Goal: Task Accomplishment & Management: Manage account settings

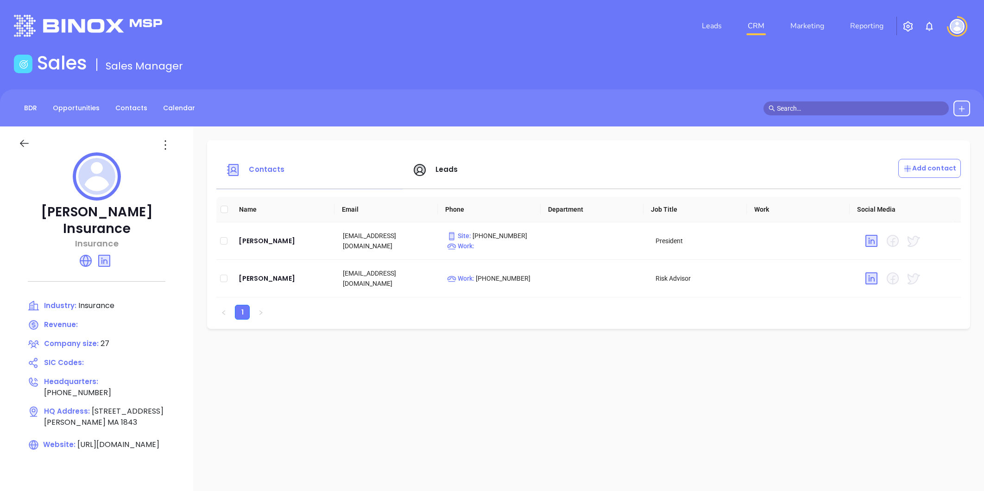
scroll to position [103, 0]
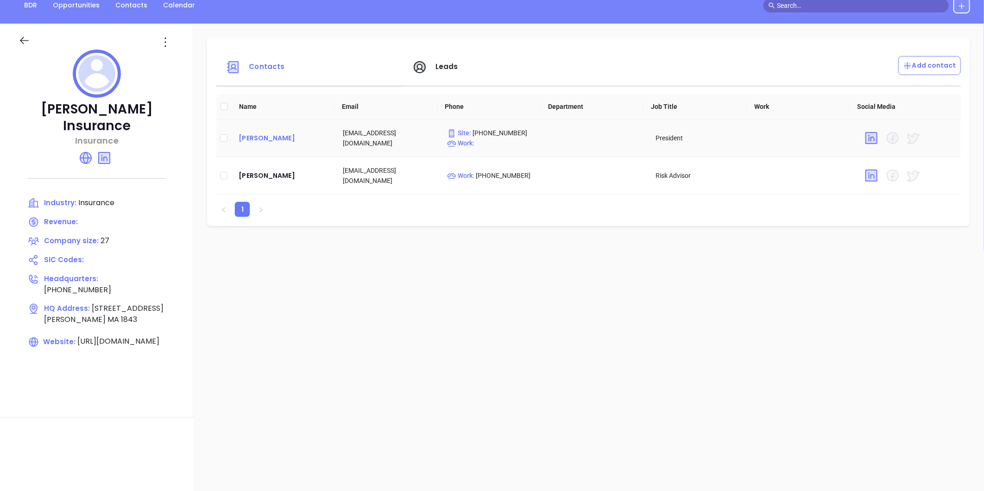
click at [266, 137] on div "[PERSON_NAME]" at bounding box center [283, 138] width 89 height 11
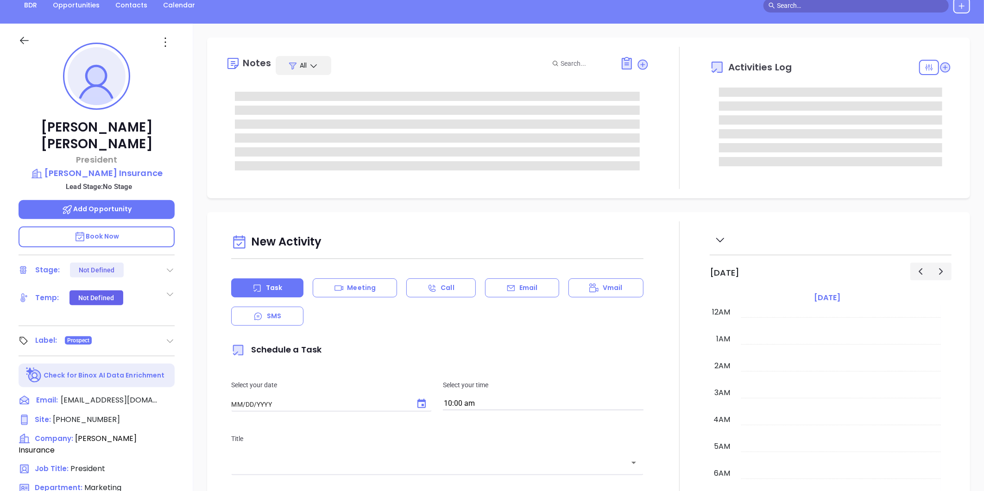
type input "[DATE]"
click at [163, 50] on div at bounding box center [96, 40] width 167 height 33
type input "[PERSON_NAME]"
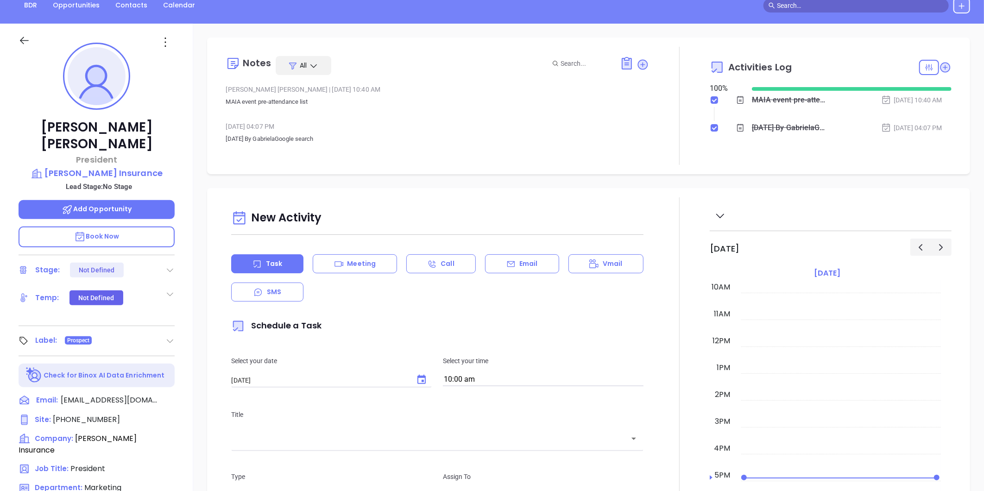
click at [165, 44] on icon at bounding box center [165, 42] width 15 height 15
click at [190, 140] on div "Edit" at bounding box center [210, 141] width 91 height 10
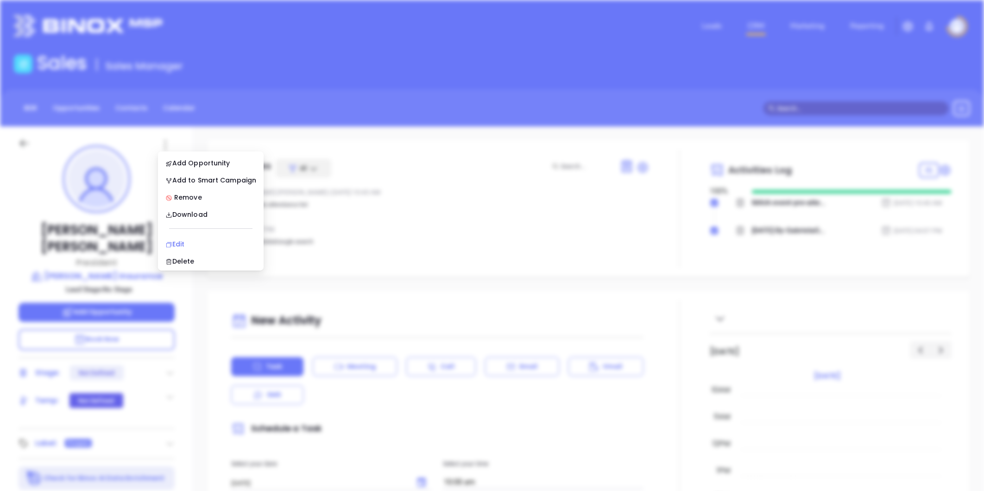
scroll to position [0, 0]
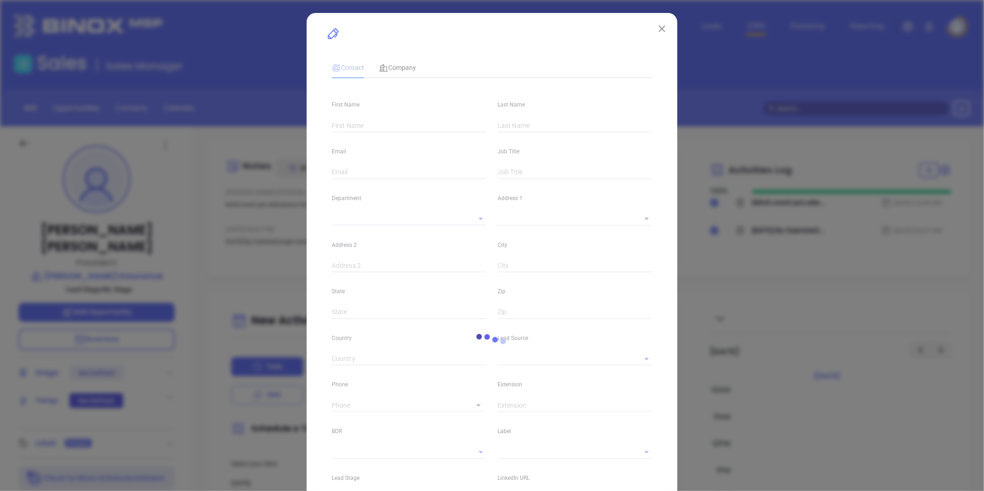
type input "Evan"
type input "Silverio"
type input "esilverio@silverioinsurance.com"
type input "President"
type input "1"
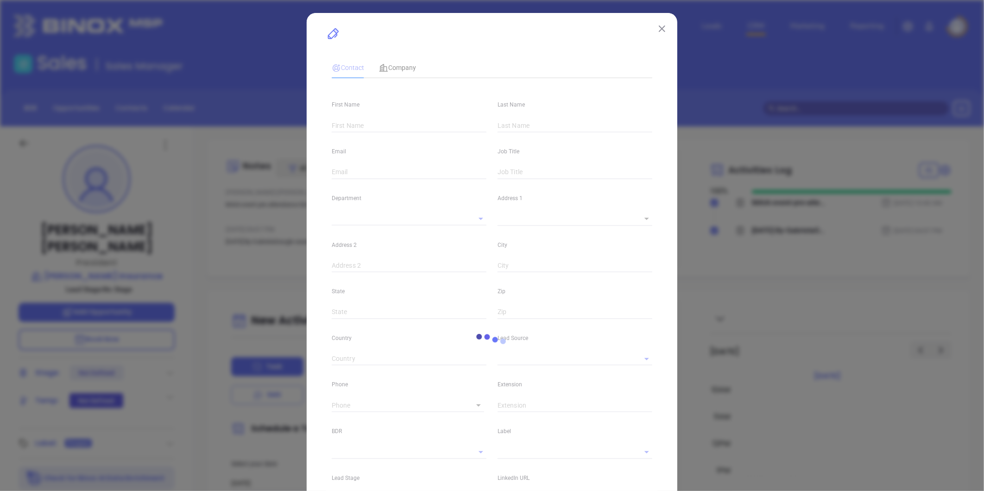
type input "www.linkedin.com/in/evan-silverio-87193a46"
type input "Marketing"
type input "Other"
type input "undefined undefined"
type input "1"
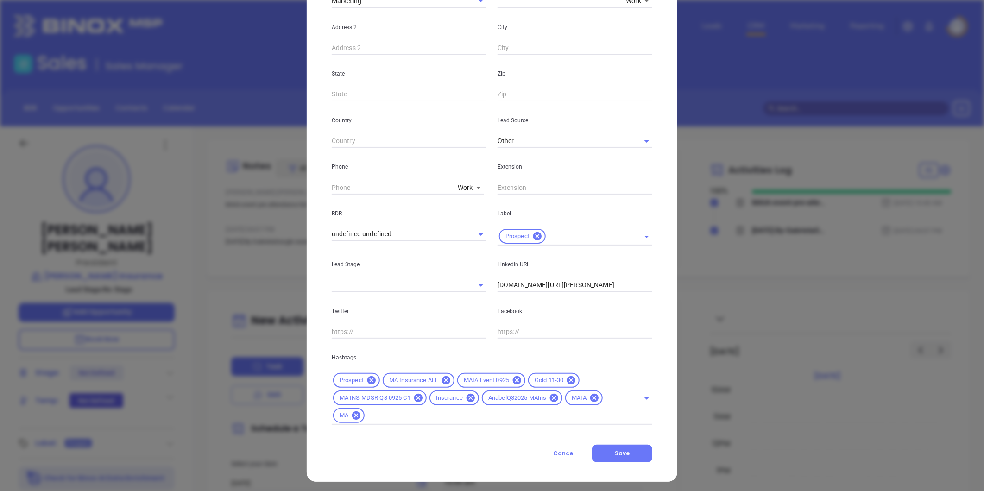
scroll to position [224, 0]
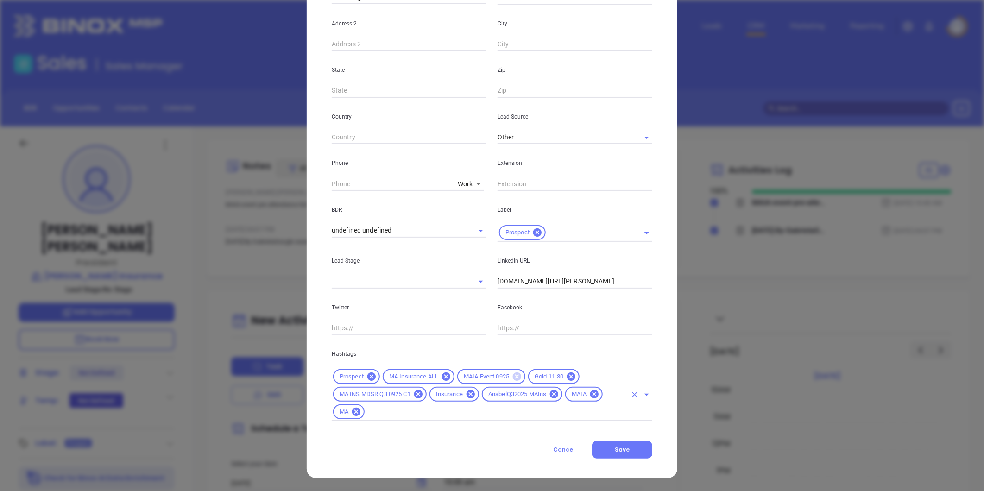
click at [513, 376] on icon at bounding box center [517, 377] width 8 height 8
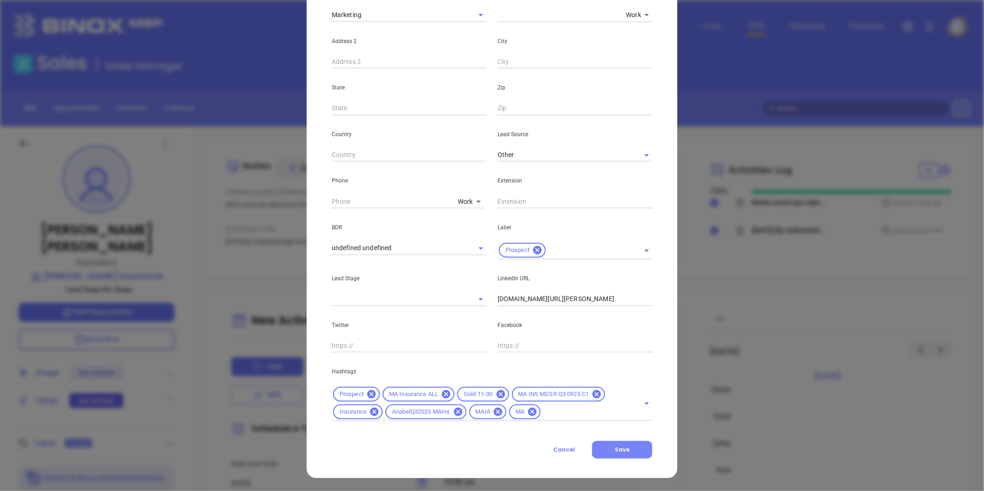
click at [617, 450] on span "Save" at bounding box center [622, 450] width 15 height 8
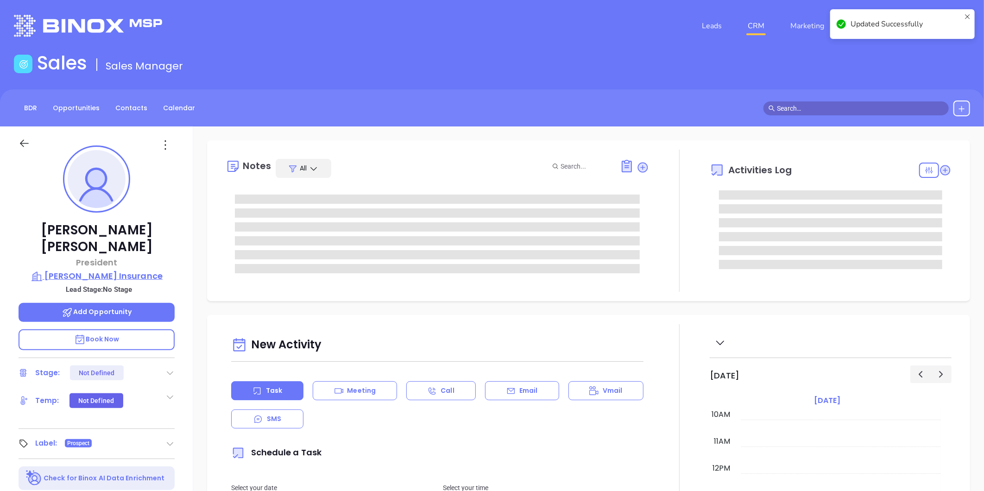
click at [95, 270] on p "Silverio Insurance" at bounding box center [97, 276] width 156 height 13
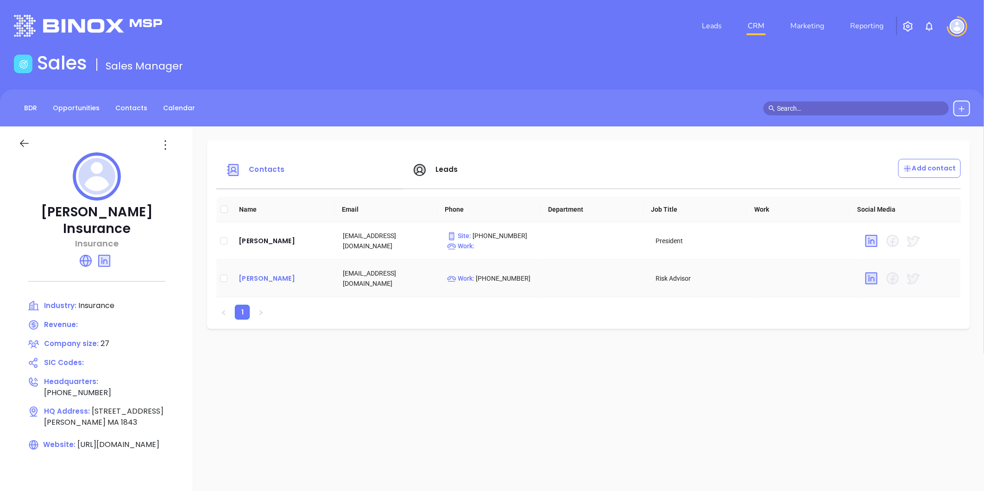
click at [264, 279] on div "Sebastian Bisono" at bounding box center [283, 278] width 89 height 11
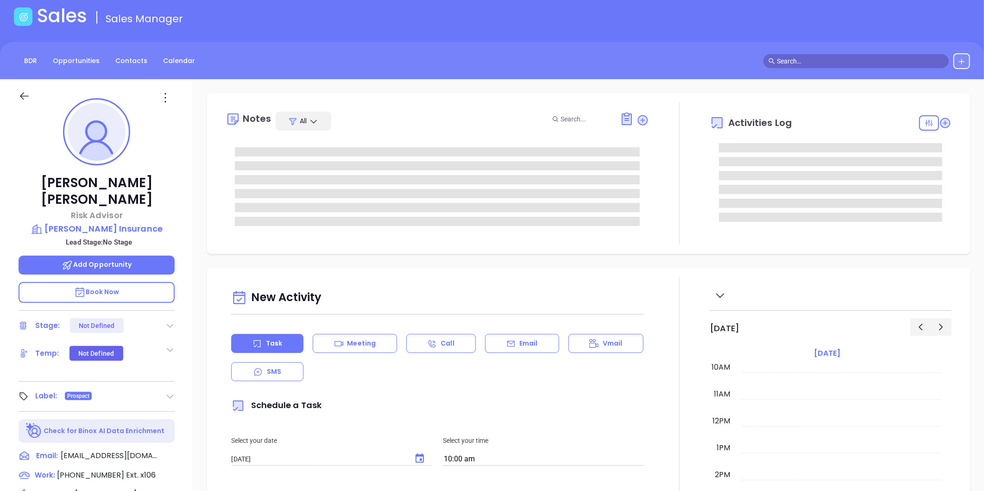
scroll to position [26, 0]
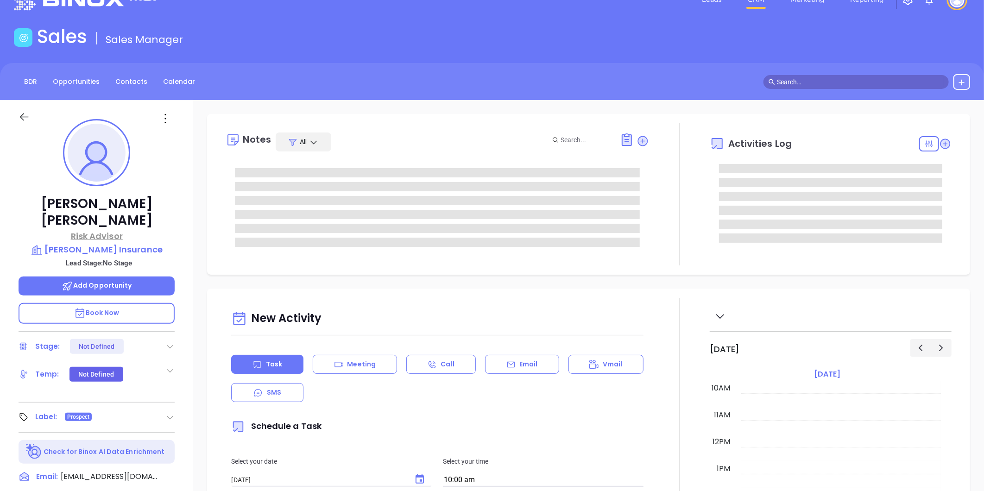
type input "Gissela Vargas"
click at [171, 126] on div at bounding box center [96, 116] width 167 height 33
click at [167, 121] on icon at bounding box center [165, 118] width 15 height 15
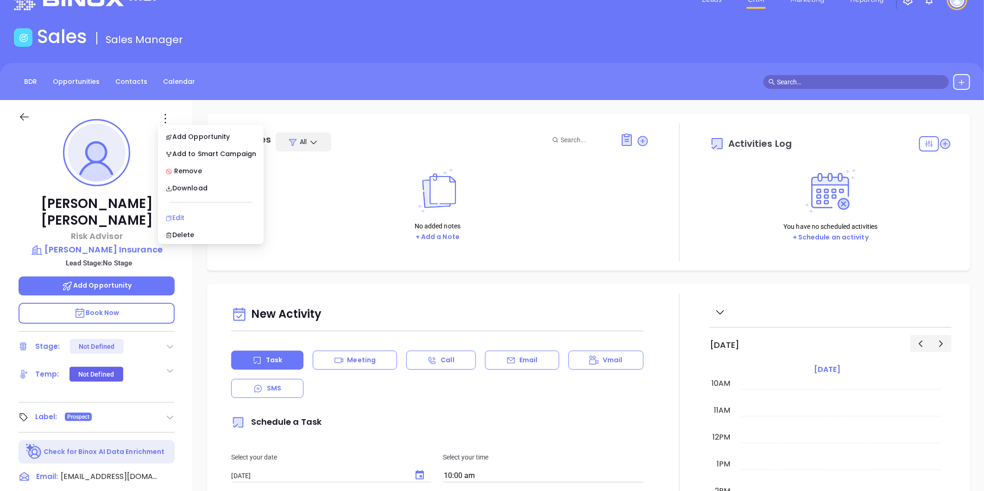
click at [177, 217] on div "Edit" at bounding box center [210, 218] width 91 height 10
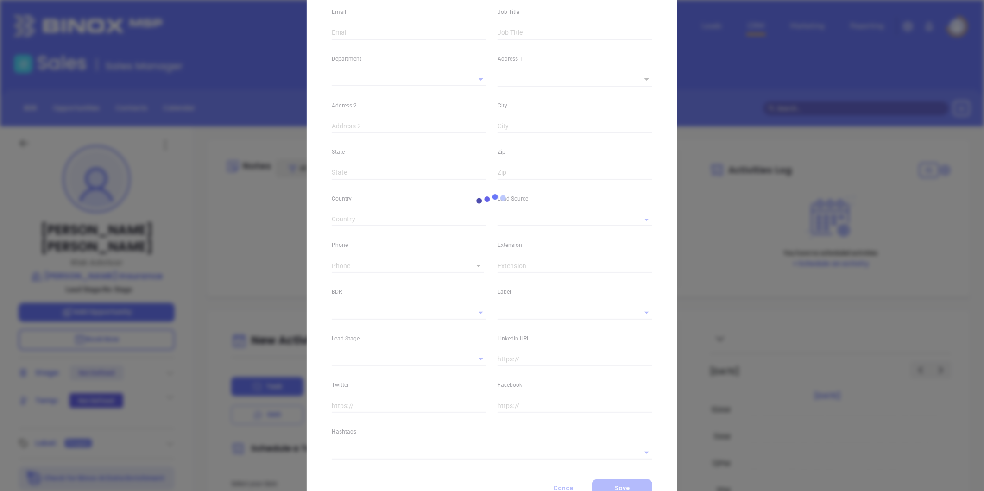
type input "Sebastian"
type input "Bisono"
type input "sbisono@silverioinsurance.com"
type input "Risk Advisor"
type textarea "10 South Broadway"
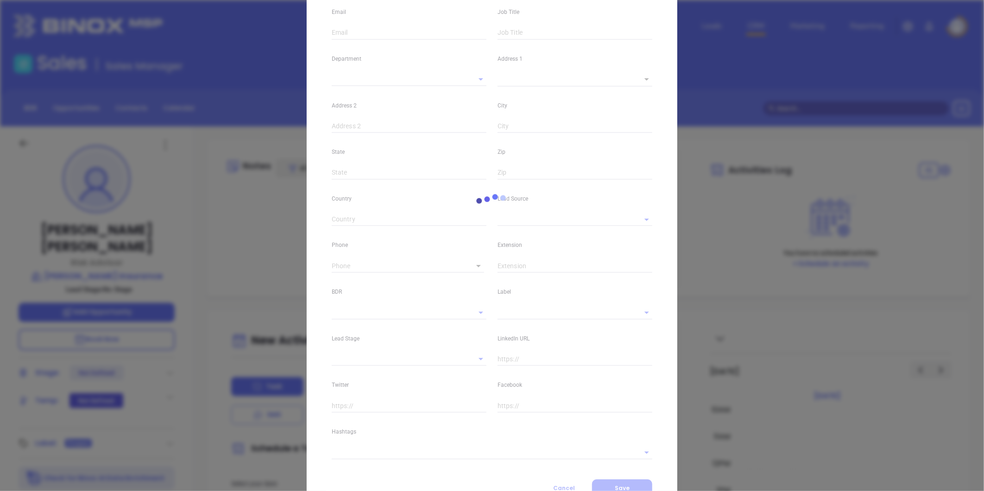
type input "1"
type input "Lawrence"
type input "MA"
type input "1843"
type input "www.linkedin.com/in/sebastian-bisono-b0759b214"
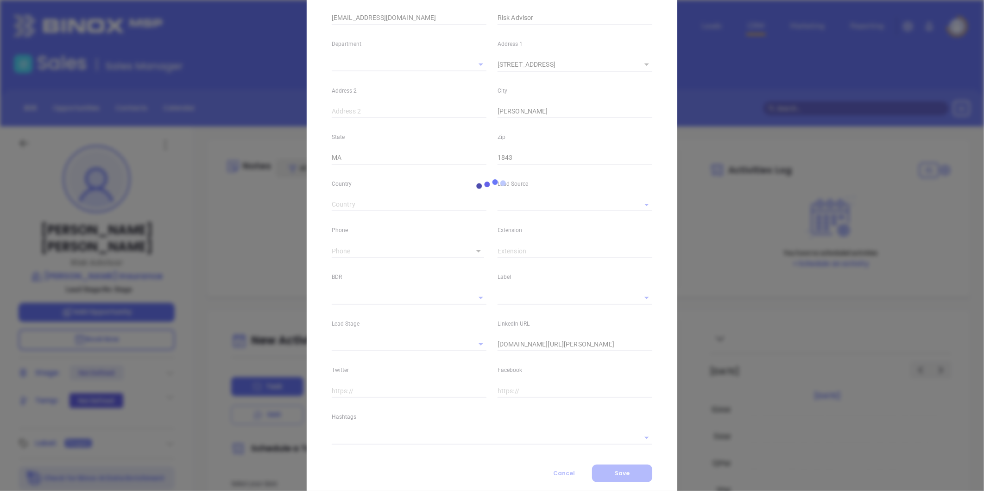
type input "MAIA Event 0925"
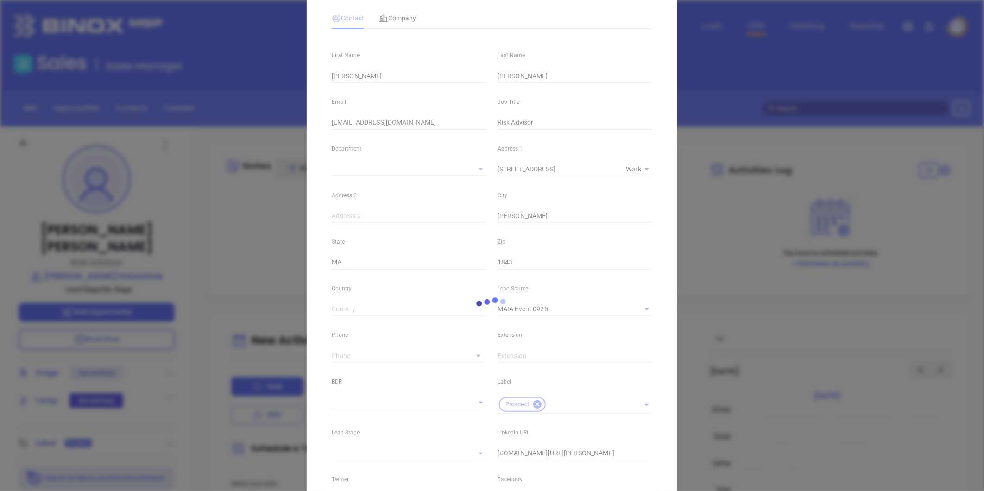
scroll to position [24, 0]
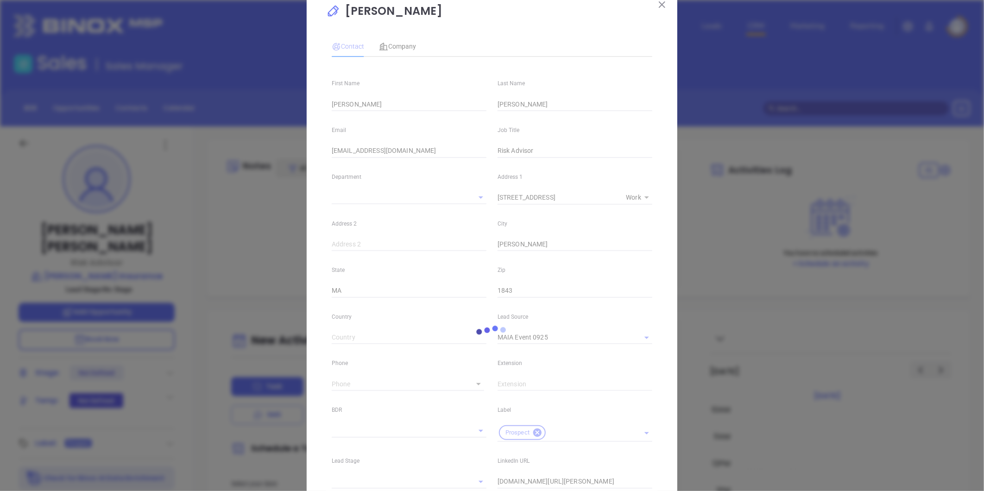
type input "(978) 685-0209"
type input "1"
type input "x106"
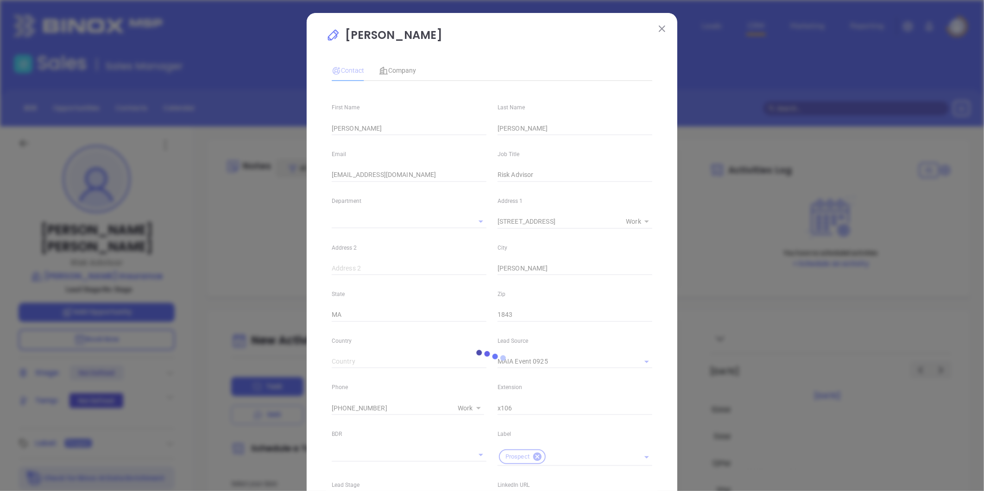
click at [657, 22] on button at bounding box center [662, 28] width 12 height 12
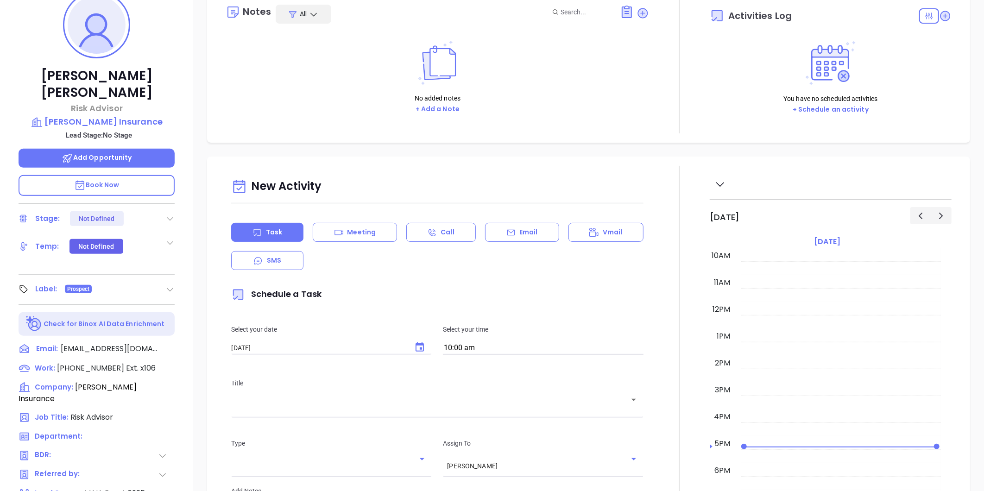
scroll to position [257, 0]
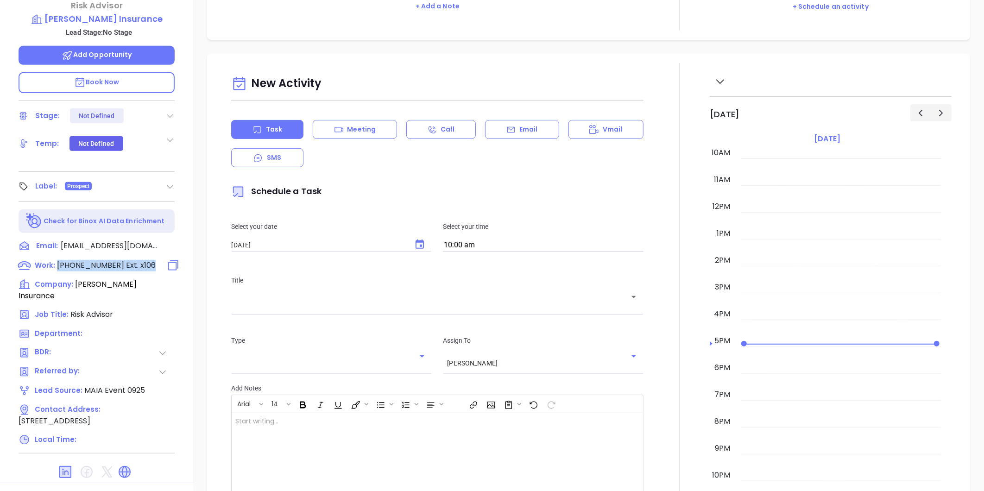
drag, startPoint x: 57, startPoint y: 246, endPoint x: 147, endPoint y: 249, distance: 89.9
click at [147, 260] on div "Work : (978) 685-0209 Ext. x106" at bounding box center [97, 266] width 156 height 12
copy div "(978) 685-0209 Ext. x106"
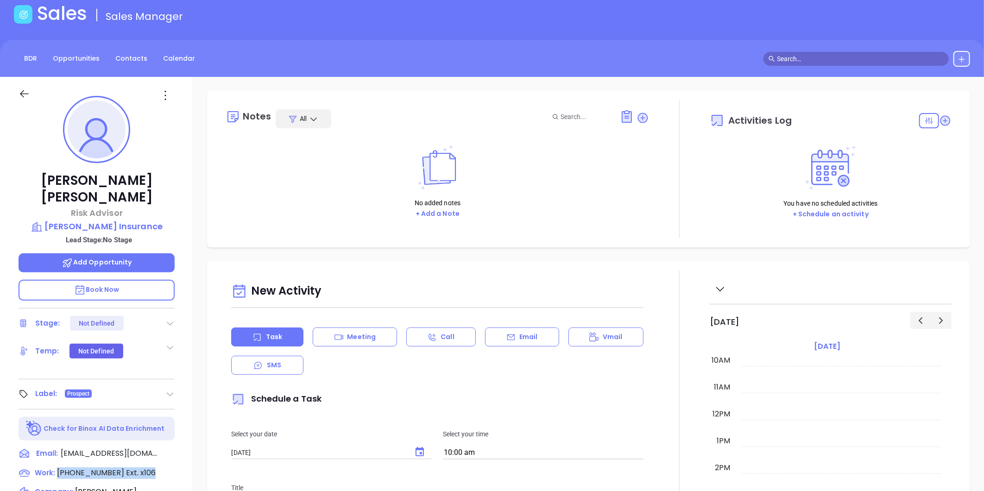
scroll to position [0, 0]
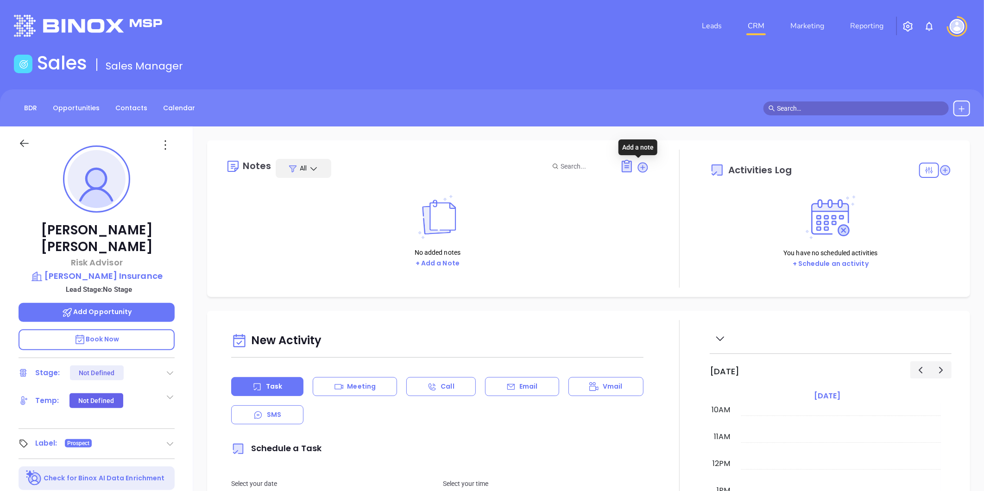
click at [637, 161] on icon at bounding box center [643, 167] width 13 height 13
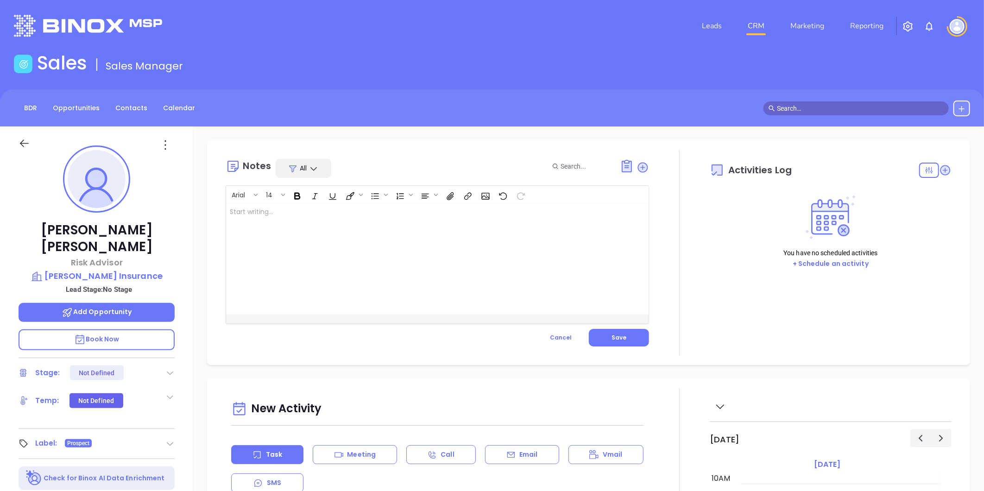
click at [251, 278] on div at bounding box center [422, 258] width 393 height 111
click at [229, 218] on div "(978) 685-0209 Ext. x106 ﻿ ﻿" at bounding box center [422, 258] width 393 height 111
drag, startPoint x: 228, startPoint y: 209, endPoint x: 341, endPoint y: 235, distance: 116.4
click at [341, 235] on div "MAIA Event 092025 - CARD ﻿ (978) 685-0209 Ext. x106 ﻿ ﻿" at bounding box center [422, 258] width 393 height 111
copy p "MAIA Event 092025 - CARD ﻿ (978) 685-0209 Ext. x106"
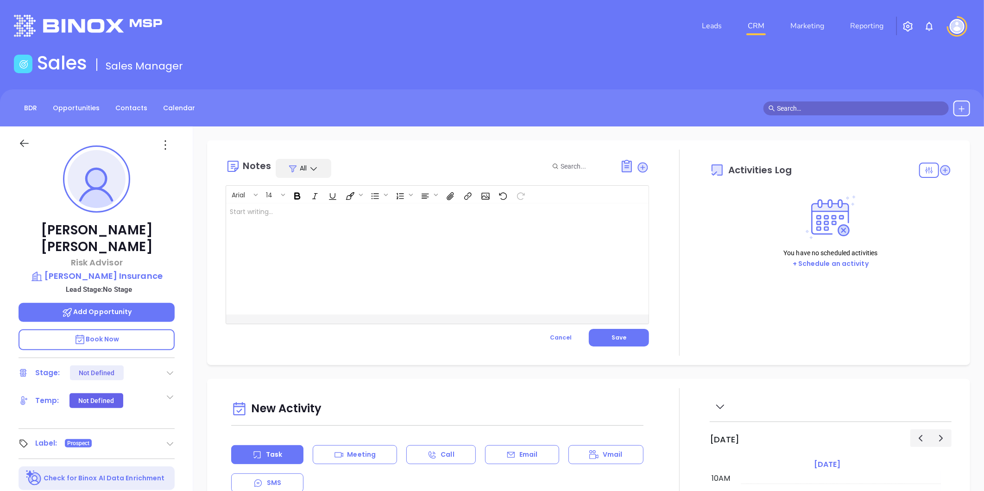
click at [328, 288] on div "﻿" at bounding box center [422, 258] width 393 height 111
click at [592, 335] on button "Save" at bounding box center [619, 338] width 60 height 18
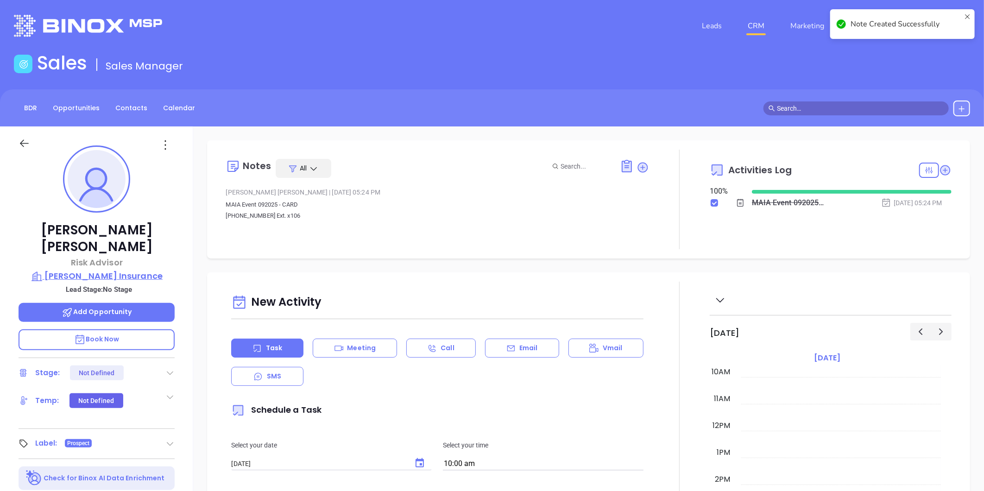
click at [107, 270] on p "Silverio Insurance" at bounding box center [97, 276] width 156 height 13
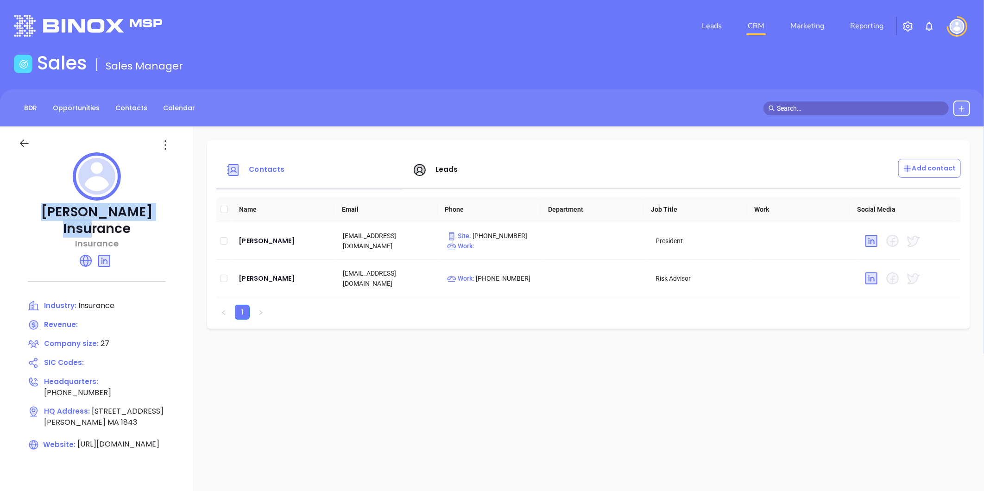
drag, startPoint x: 36, startPoint y: 212, endPoint x: 173, endPoint y: 216, distance: 136.7
click at [173, 216] on p "Silverio Insurance" at bounding box center [97, 220] width 156 height 33
copy p "Silverio Insurance"
click at [159, 136] on div at bounding box center [96, 139] width 167 height 26
click at [165, 142] on icon at bounding box center [165, 145] width 15 height 15
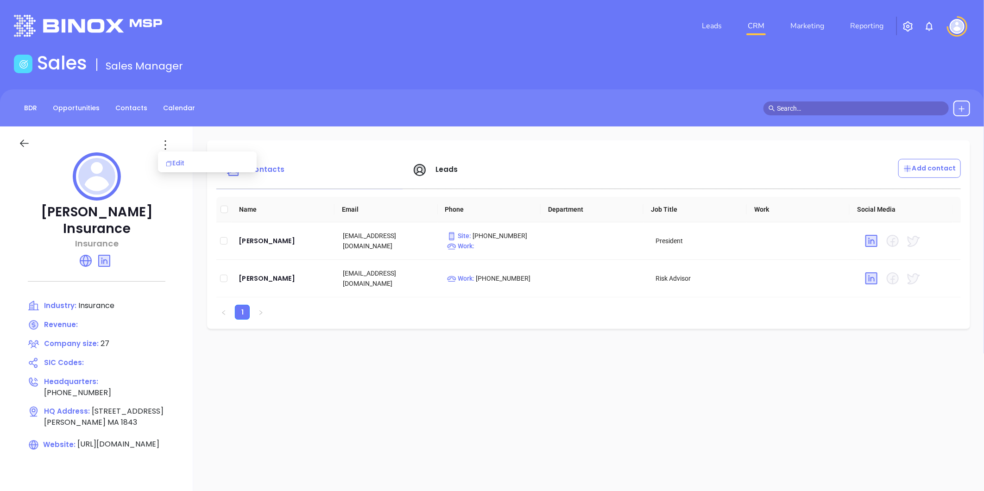
click at [184, 163] on div "Edit" at bounding box center [207, 163] width 84 height 10
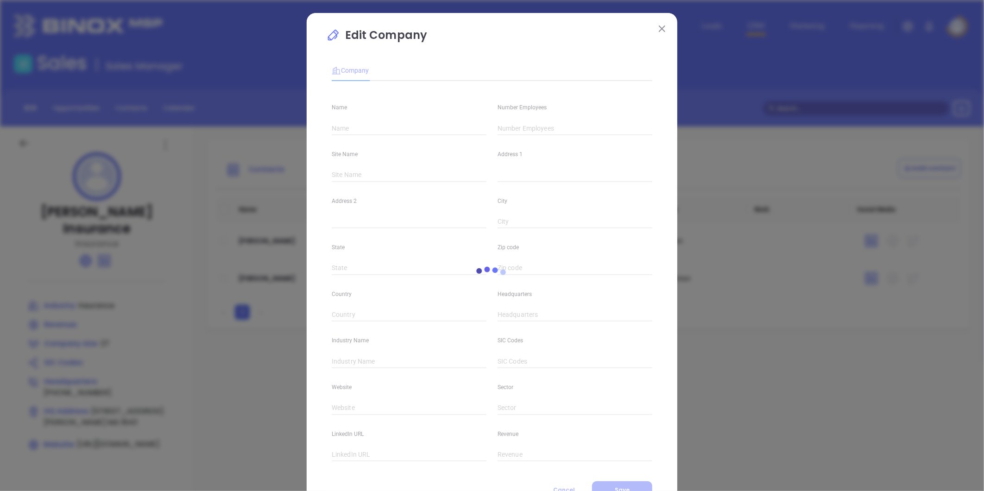
type input "Silverio Insurance"
type input "27"
type input "(978) 685-0209"
type input "Insurance"
type input "https://silverioinsurance.com/"
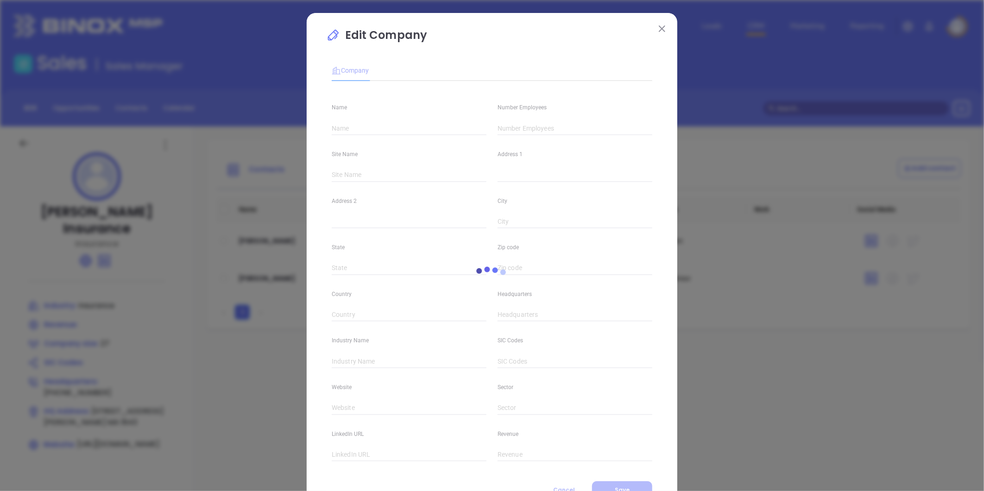
type input "https://www.linkedin.com/company/silverio-insurance/"
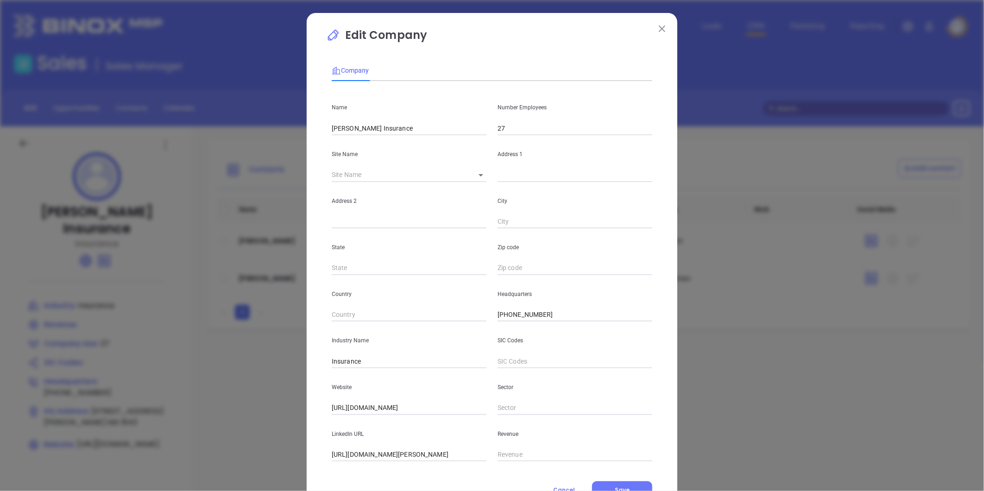
click at [410, 120] on div "Name Silverio Insurance" at bounding box center [409, 111] width 166 height 47
click at [398, 132] on input "Silverio Insurance" at bounding box center [409, 128] width 155 height 14
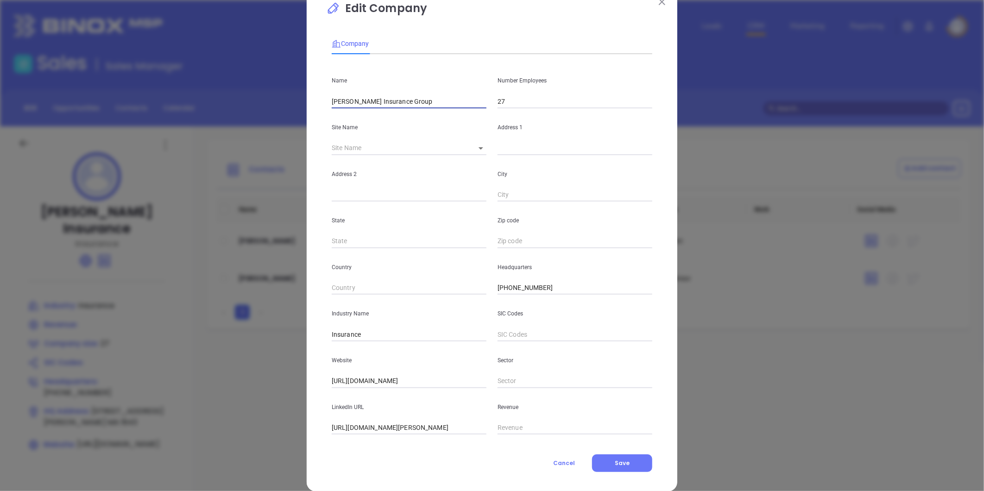
scroll to position [40, 0]
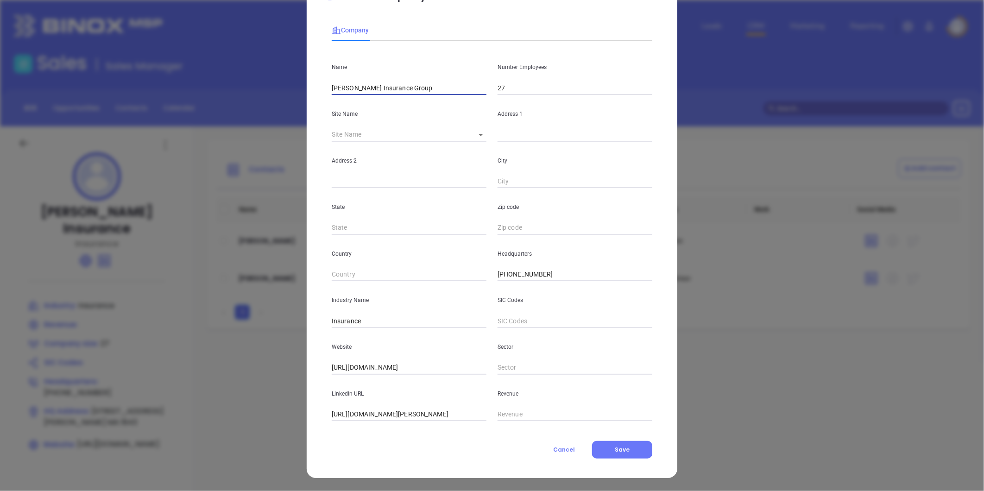
drag, startPoint x: 401, startPoint y: 85, endPoint x: 233, endPoint y: 96, distance: 169.0
click at [233, 96] on div "Edit Company Company Name Silverio Insurance Group Number Employees 27 Site Nam…" at bounding box center [492, 245] width 984 height 491
type input "Silverio Insurance Group"
click at [646, 448] on button "Save" at bounding box center [622, 450] width 60 height 18
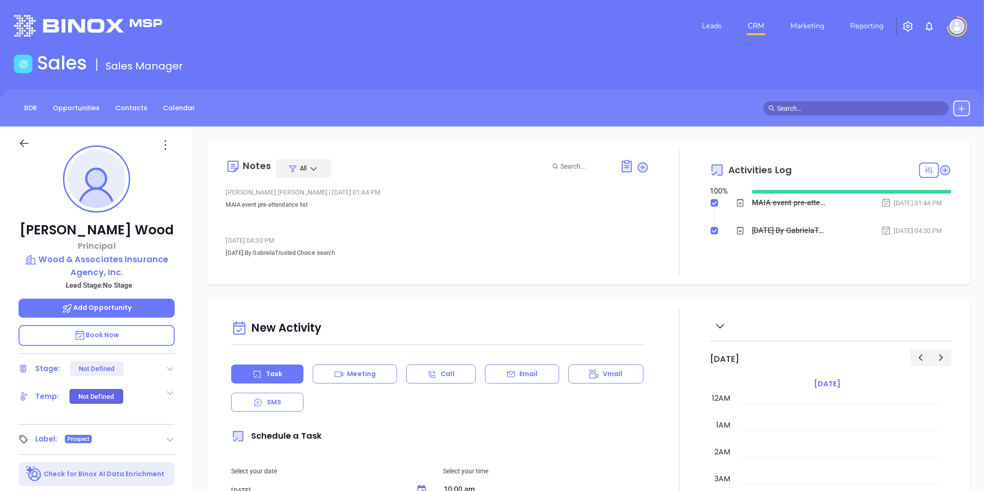
scroll to position [269, 0]
click at [85, 256] on p "Wood & Associates Insurance Agency, Inc." at bounding box center [97, 265] width 156 height 25
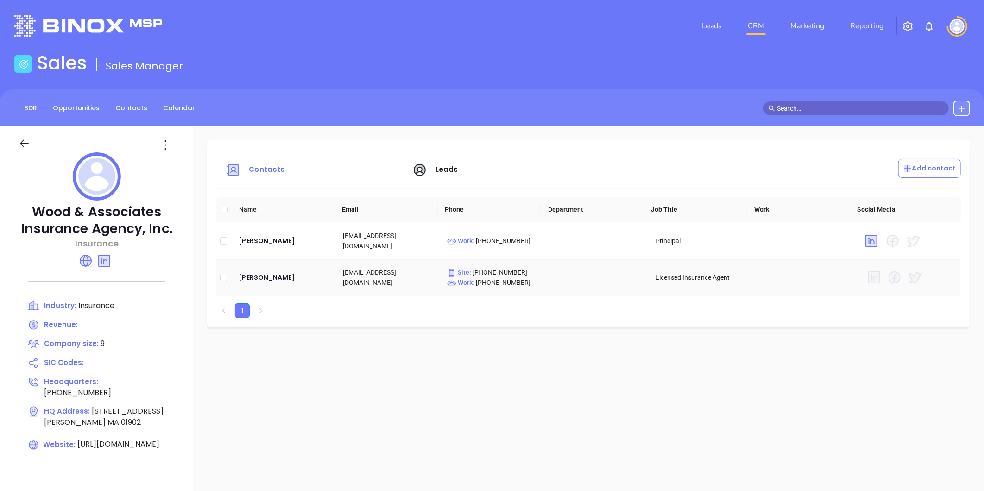
click at [275, 276] on div "Marjorie Boisclair" at bounding box center [283, 277] width 89 height 11
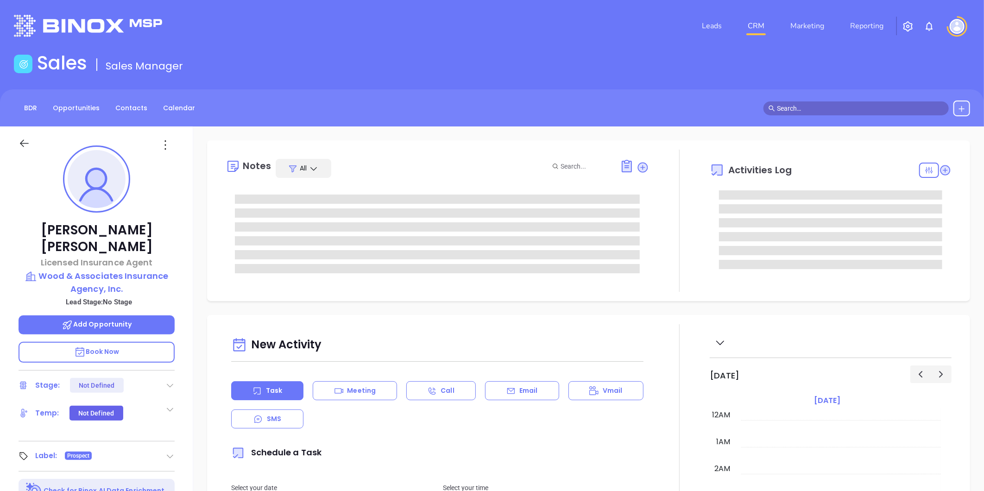
type input "[DATE]"
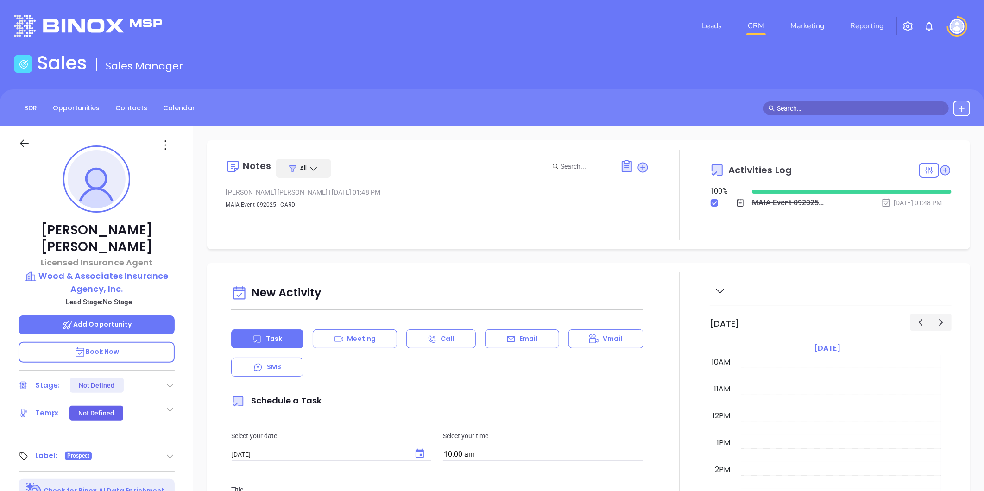
type input "[PERSON_NAME]"
drag, startPoint x: 221, startPoint y: 207, endPoint x: 300, endPoint y: 215, distance: 78.7
click at [300, 215] on div "Notes All Gissela Vargas | Sep 22, 2025 01:48 PM MAIA Event 092025 - CARD Activ…" at bounding box center [588, 195] width 745 height 90
copy span "MAIA Event 092025 - CARD"
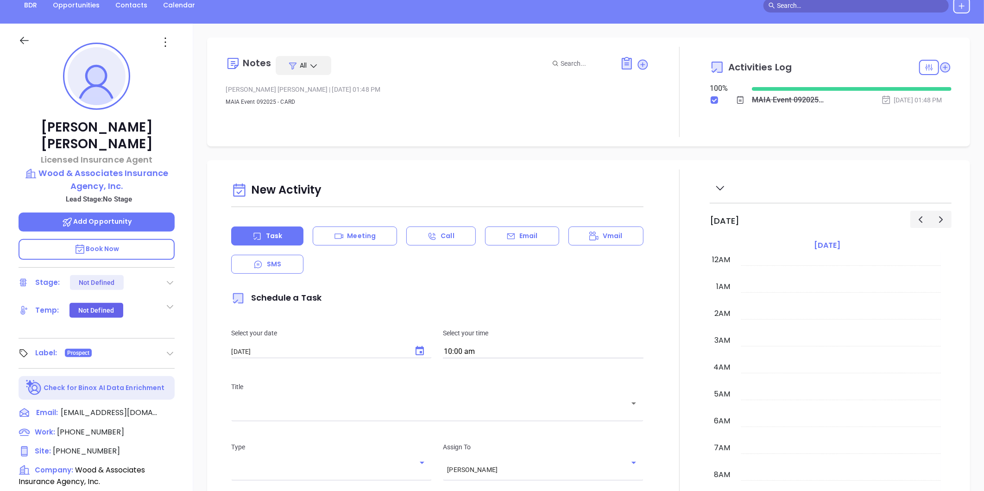
scroll to position [269, 0]
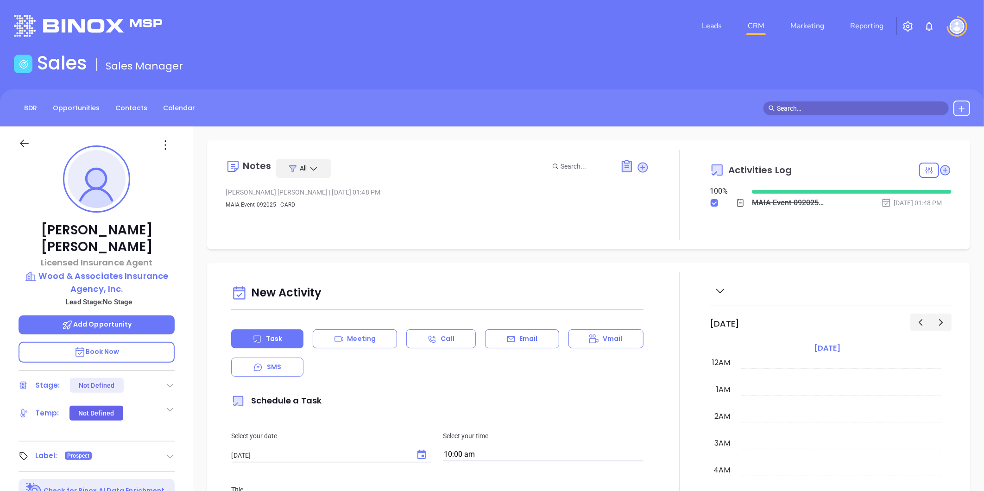
scroll to position [269, 0]
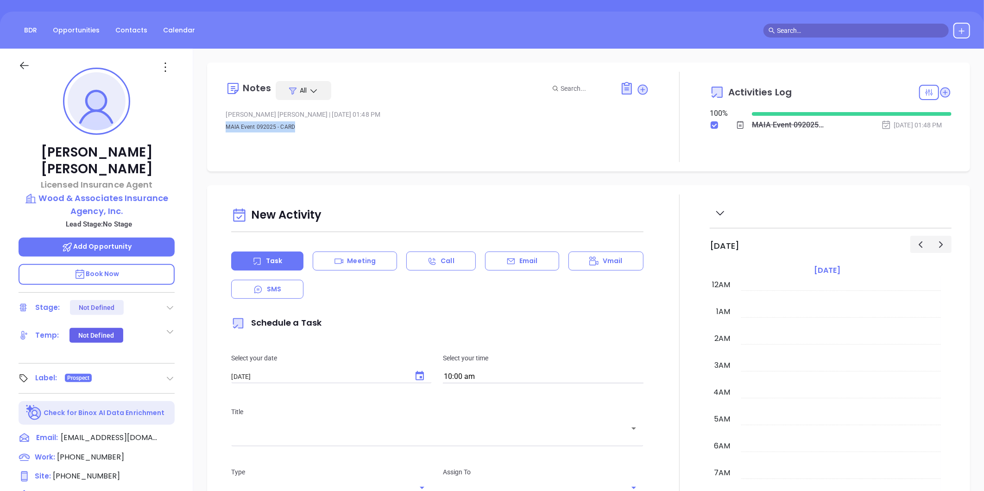
scroll to position [269, 0]
